Goal: Task Accomplishment & Management: Use online tool/utility

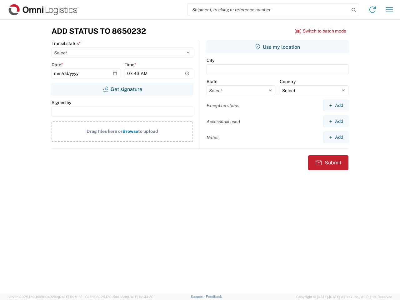
click at [269, 10] on input "search" at bounding box center [269, 10] width 162 height 12
click at [354, 10] on icon at bounding box center [354, 10] width 9 height 9
click at [373, 10] on icon at bounding box center [373, 10] width 10 height 10
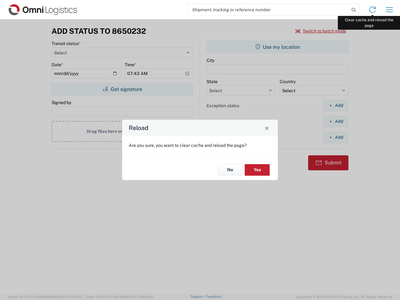
click at [390, 10] on div "Reload Are you sure, you want to clear cache and reload the page? No Yes" at bounding box center [200, 150] width 400 height 300
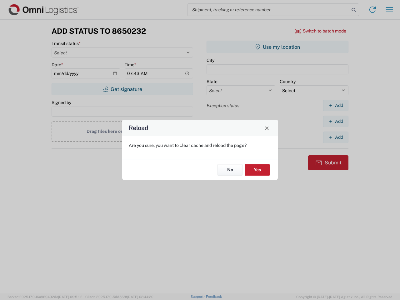
click at [321, 31] on div "Reload Are you sure, you want to clear cache and reload the page? No Yes" at bounding box center [200, 150] width 400 height 300
click at [122, 89] on div "Reload Are you sure, you want to clear cache and reload the page? No Yes" at bounding box center [200, 150] width 400 height 300
click at [278, 47] on div "Reload Are you sure, you want to clear cache and reload the page? No Yes" at bounding box center [200, 150] width 400 height 300
click at [336, 105] on div "Reload Are you sure, you want to clear cache and reload the page? No Yes" at bounding box center [200, 150] width 400 height 300
click at [336, 121] on div "Reload Are you sure, you want to clear cache and reload the page? No Yes" at bounding box center [200, 150] width 400 height 300
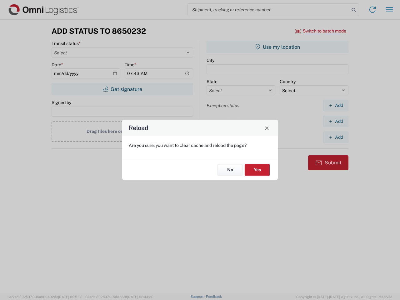
click at [336, 137] on div "Reload Are you sure, you want to clear cache and reload the page? No Yes" at bounding box center [200, 150] width 400 height 300
